Goal: Check status: Check status

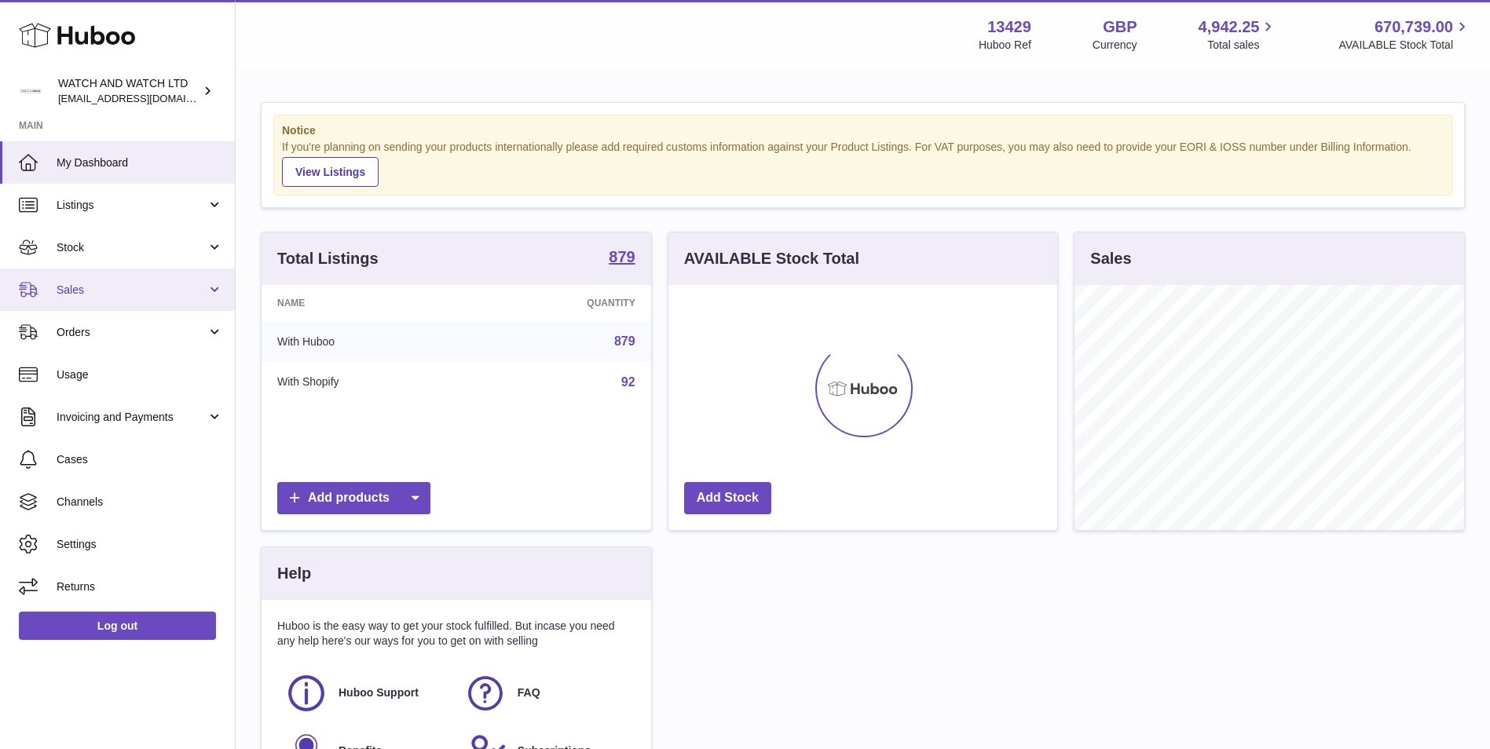
scroll to position [245, 389]
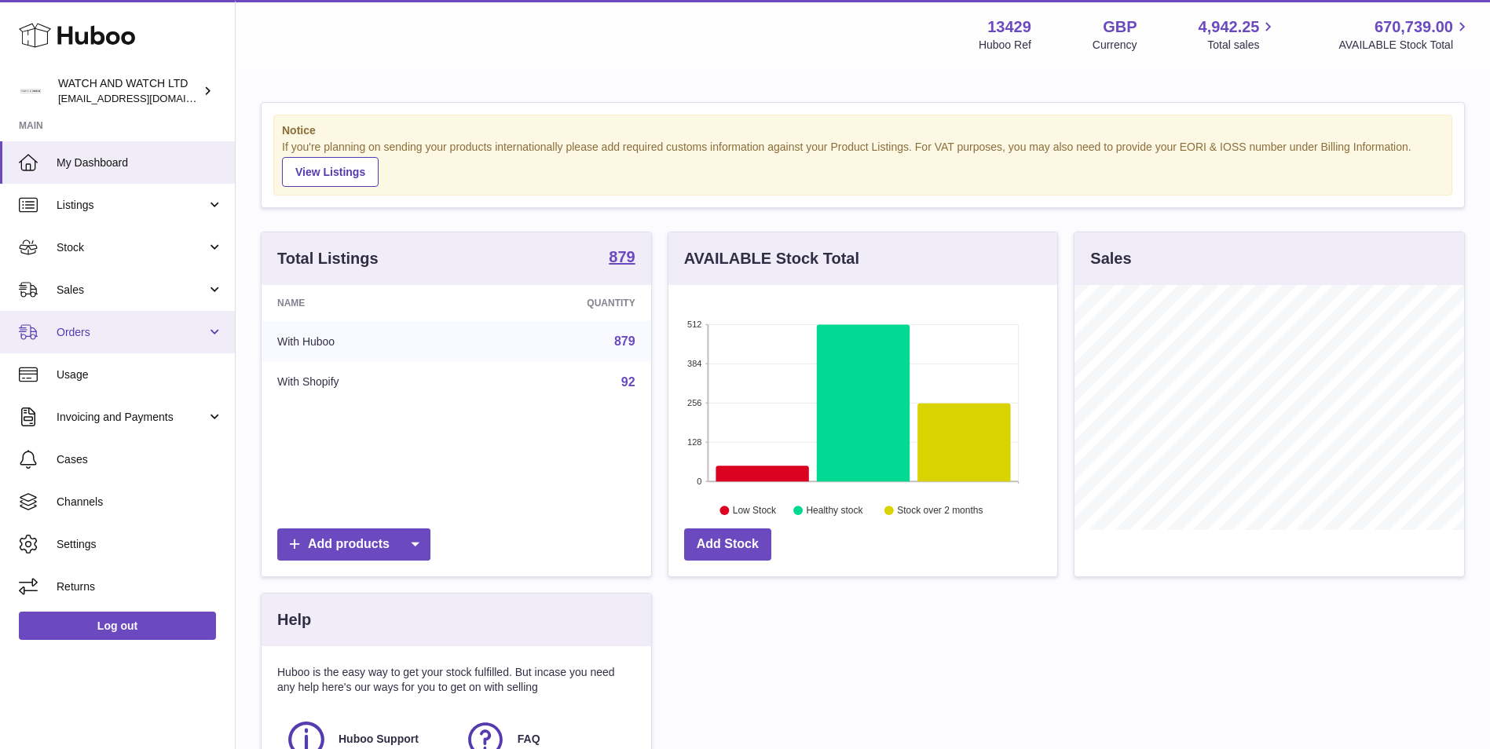
drag, startPoint x: 145, startPoint y: 337, endPoint x: 141, endPoint y: 346, distance: 10.2
click at [145, 337] on span "Orders" at bounding box center [132, 332] width 150 height 15
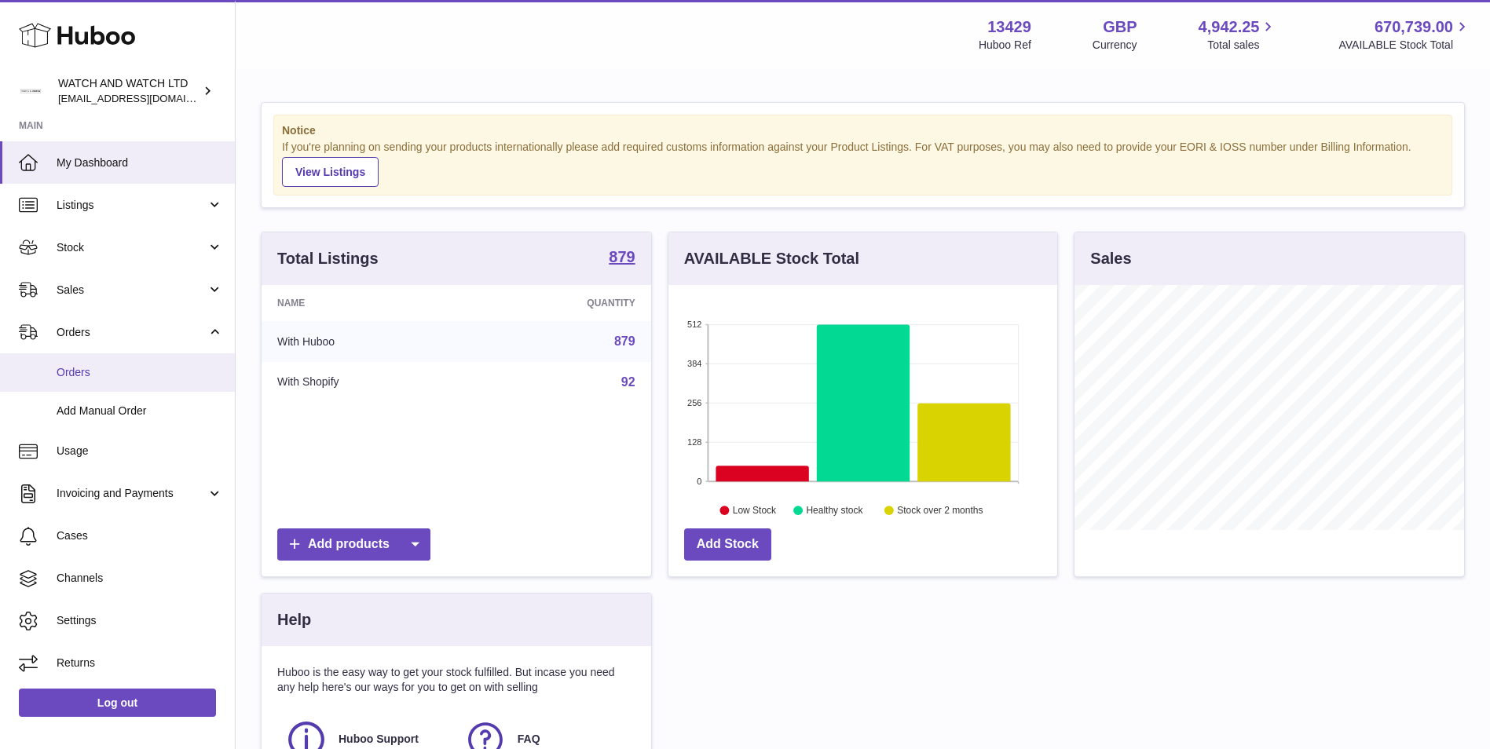
click at [135, 368] on span "Orders" at bounding box center [140, 372] width 166 height 15
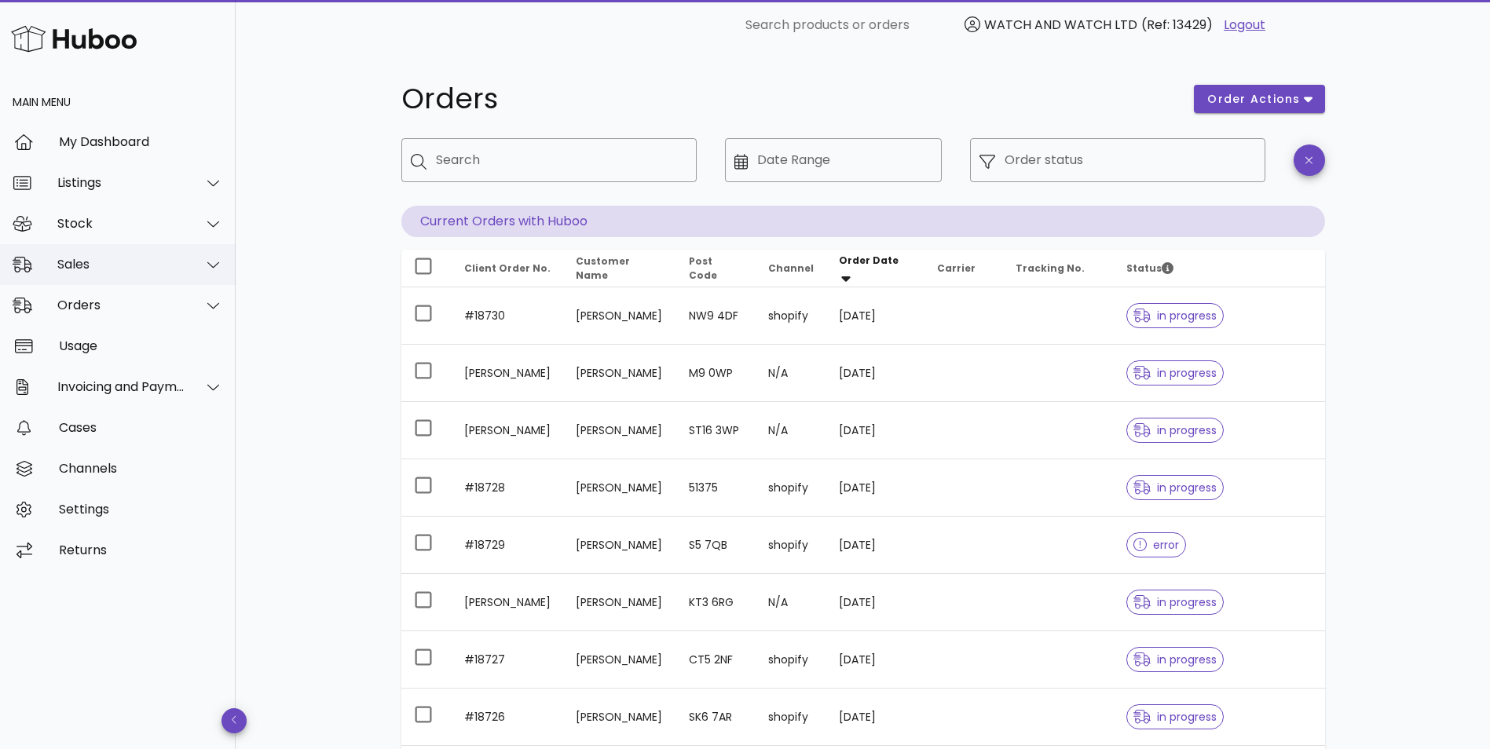
click at [123, 269] on div "Sales" at bounding box center [121, 264] width 128 height 15
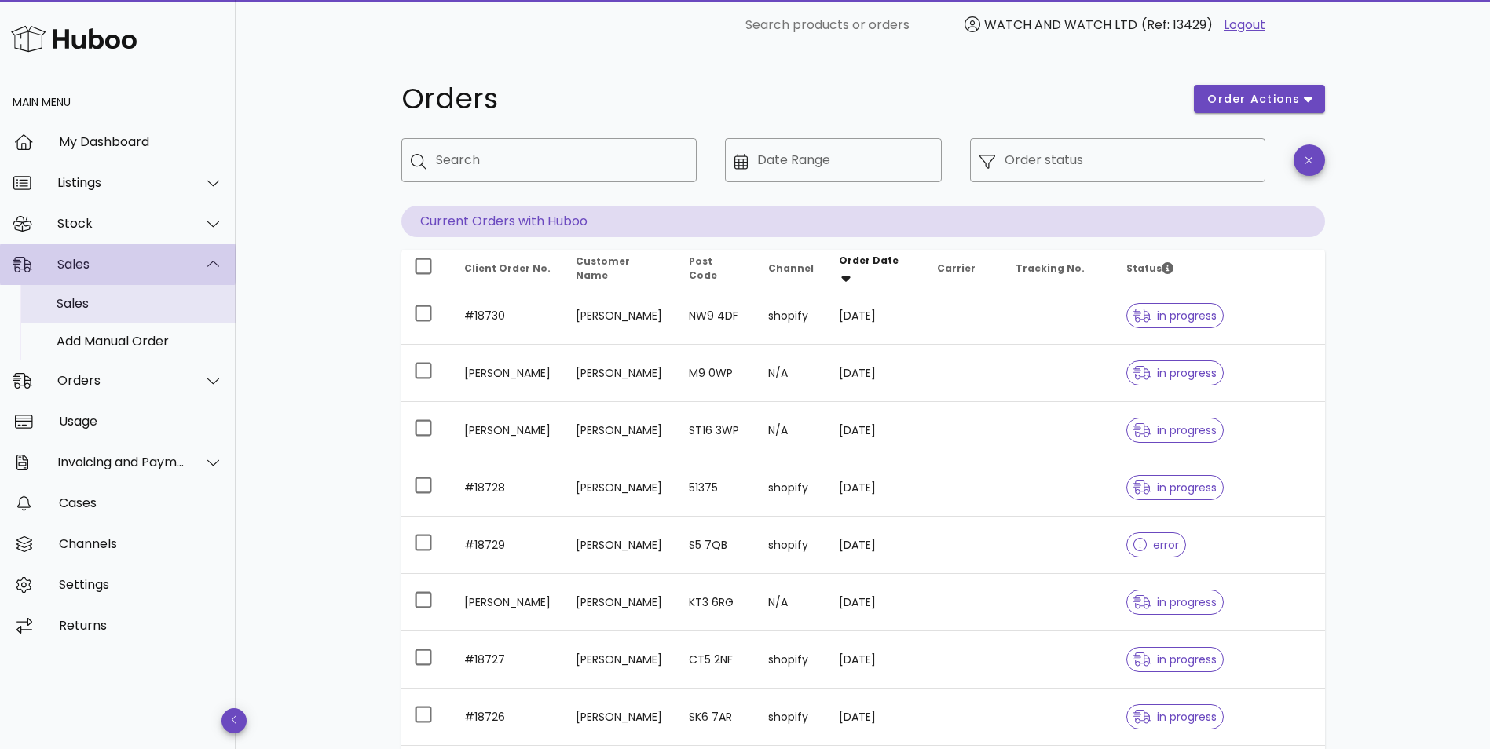
click at [120, 299] on div "Sales" at bounding box center [140, 303] width 166 height 15
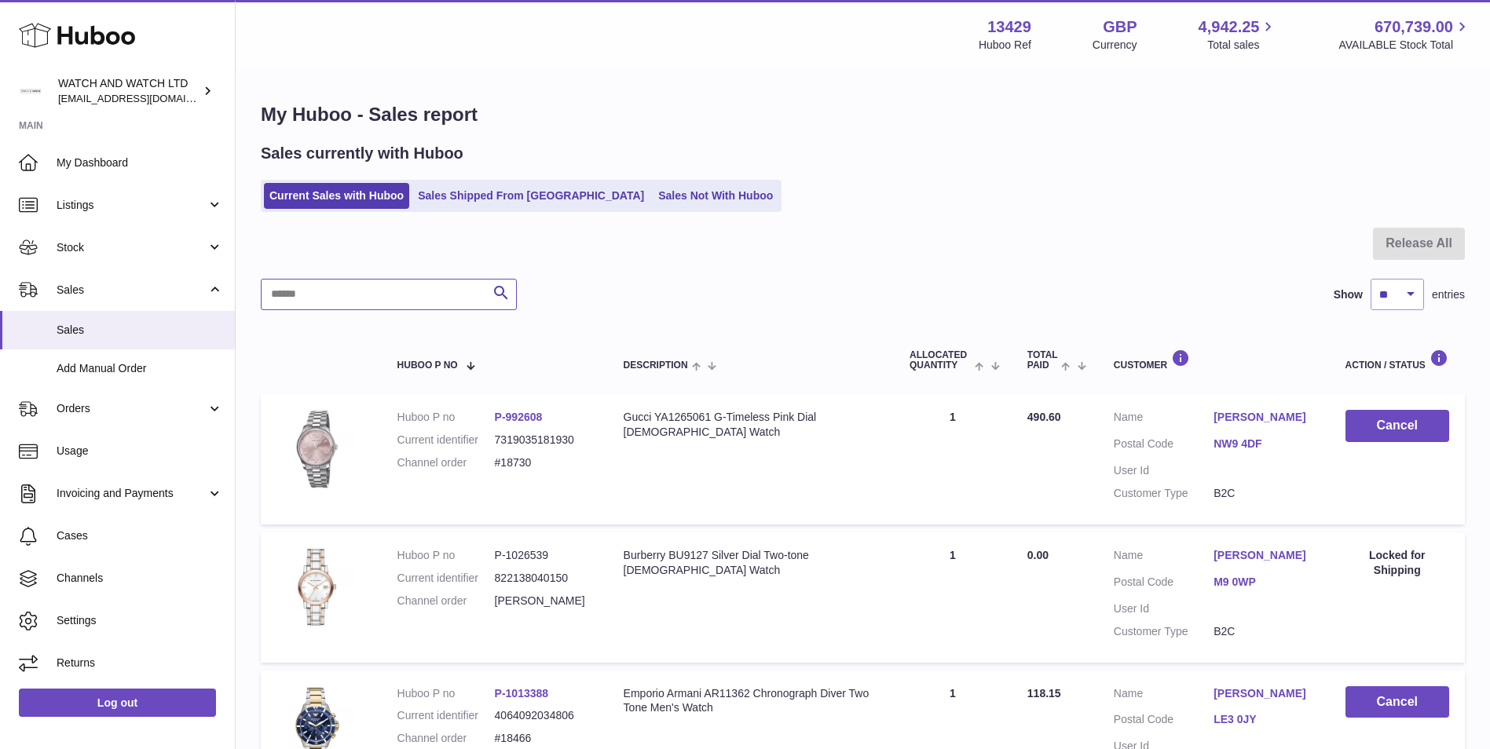
click at [404, 302] on input "text" at bounding box center [389, 294] width 256 height 31
paste input "*******"
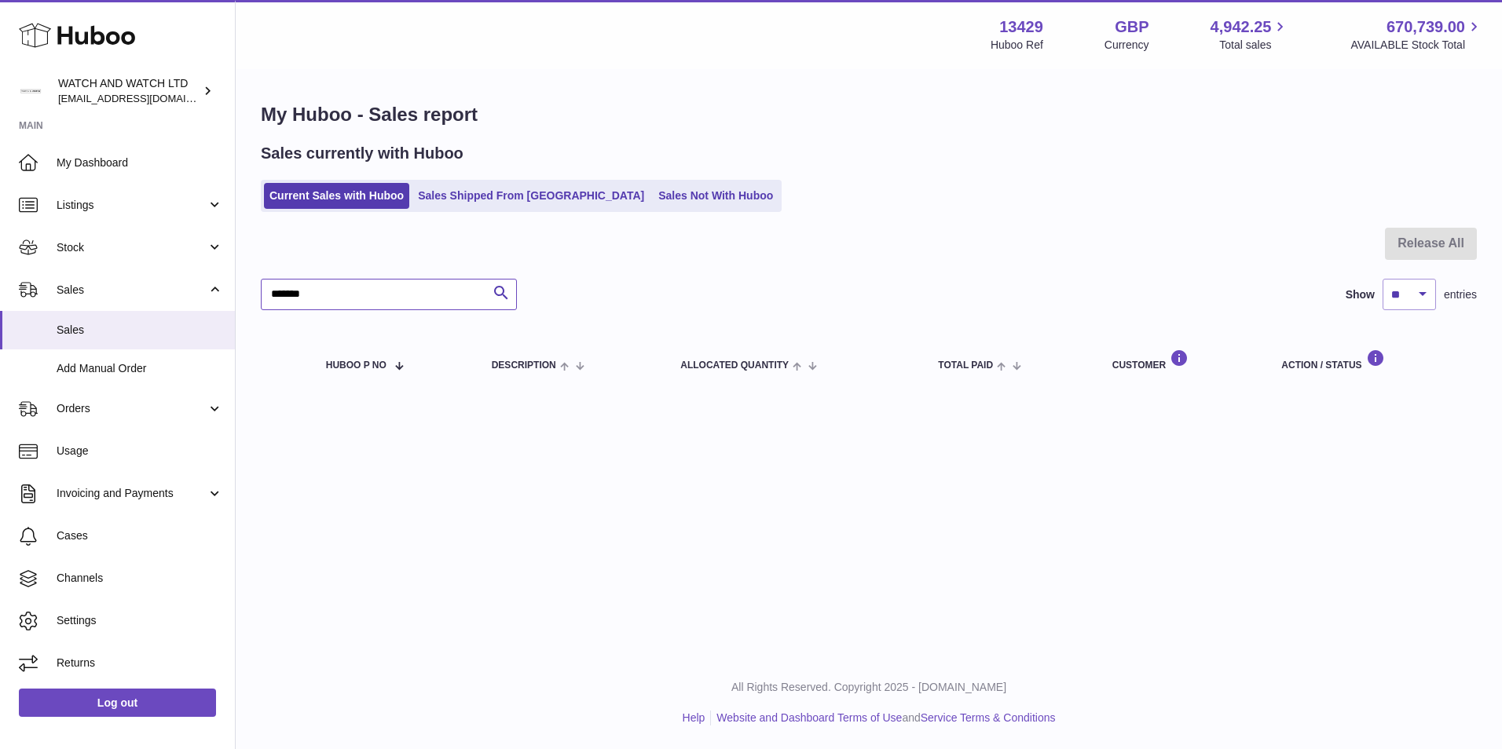
type input "*******"
click at [670, 194] on link "Sales Not With Huboo" at bounding box center [716, 196] width 126 height 26
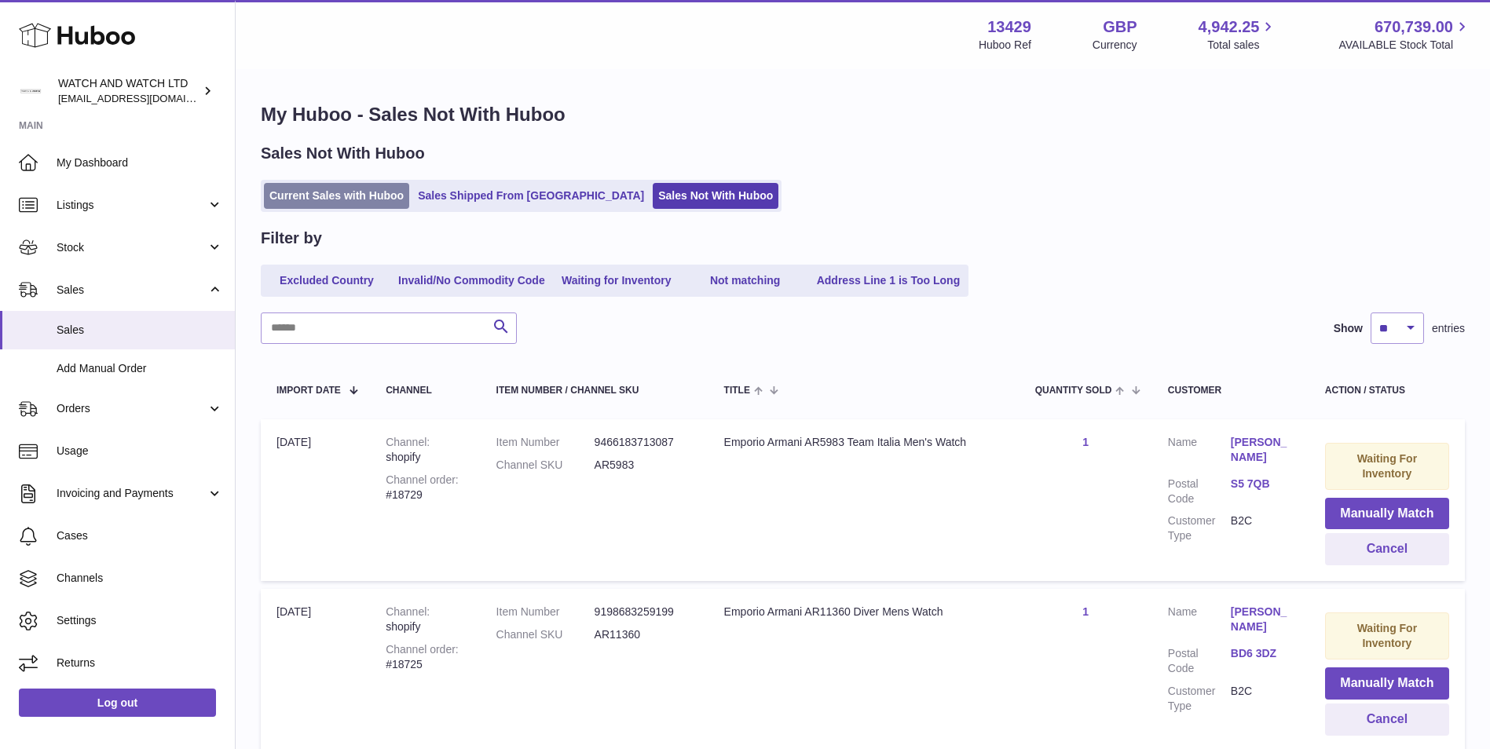
click at [326, 195] on link "Current Sales with Huboo" at bounding box center [336, 196] width 145 height 26
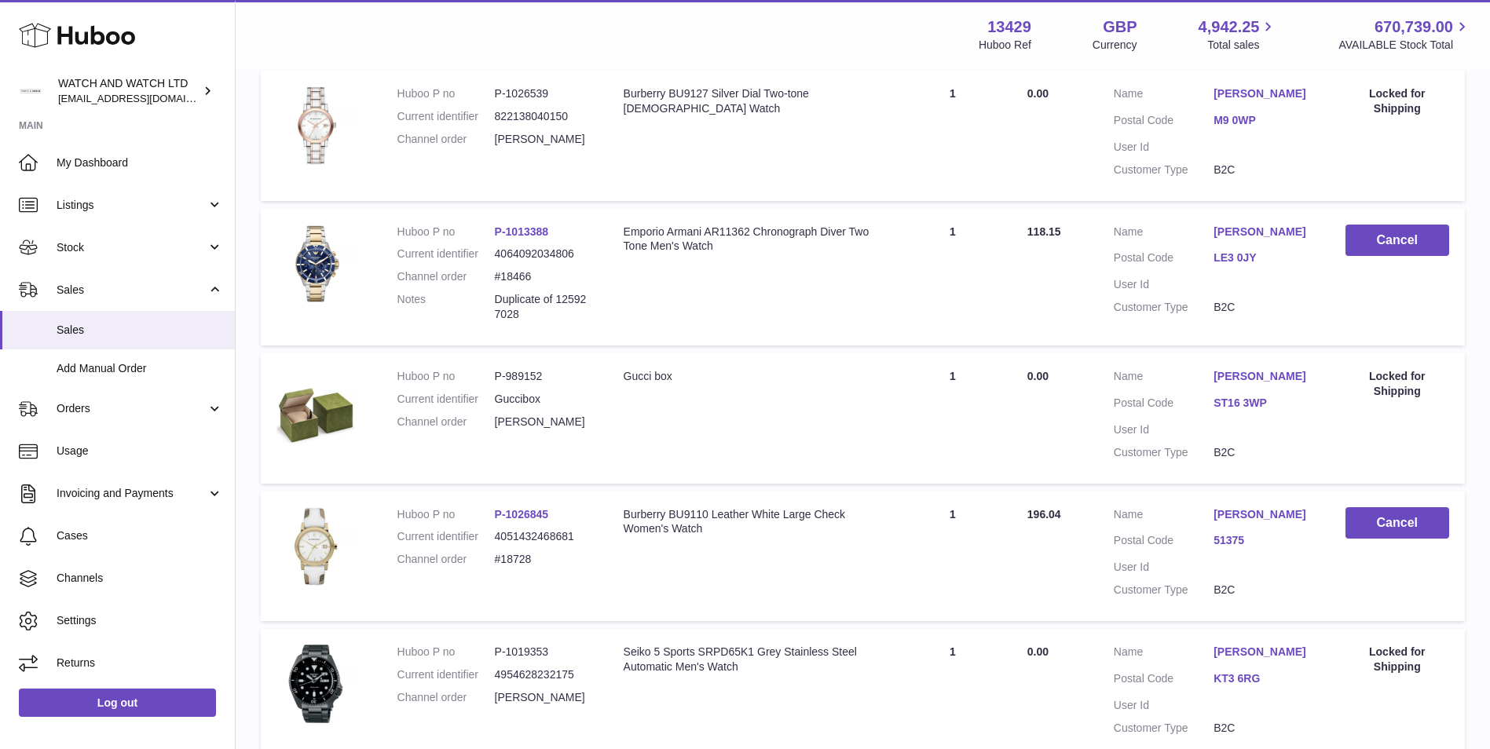
scroll to position [471, 0]
